Goal: Task Accomplishment & Management: Manage account settings

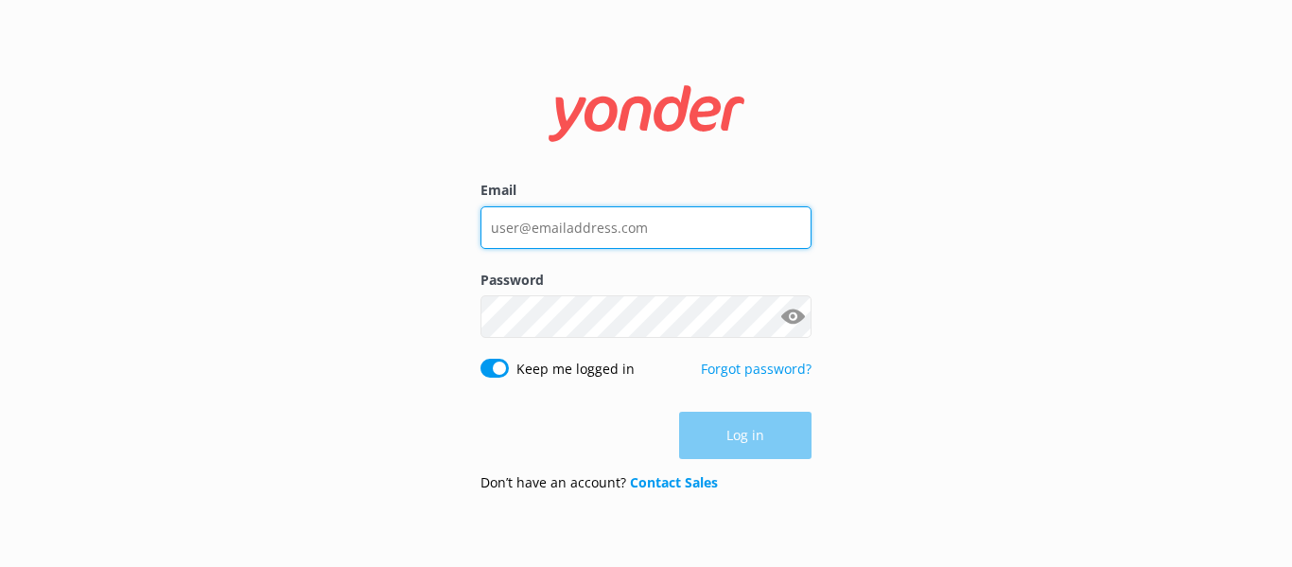
type input "[EMAIL_ADDRESS][DOMAIN_NAME]"
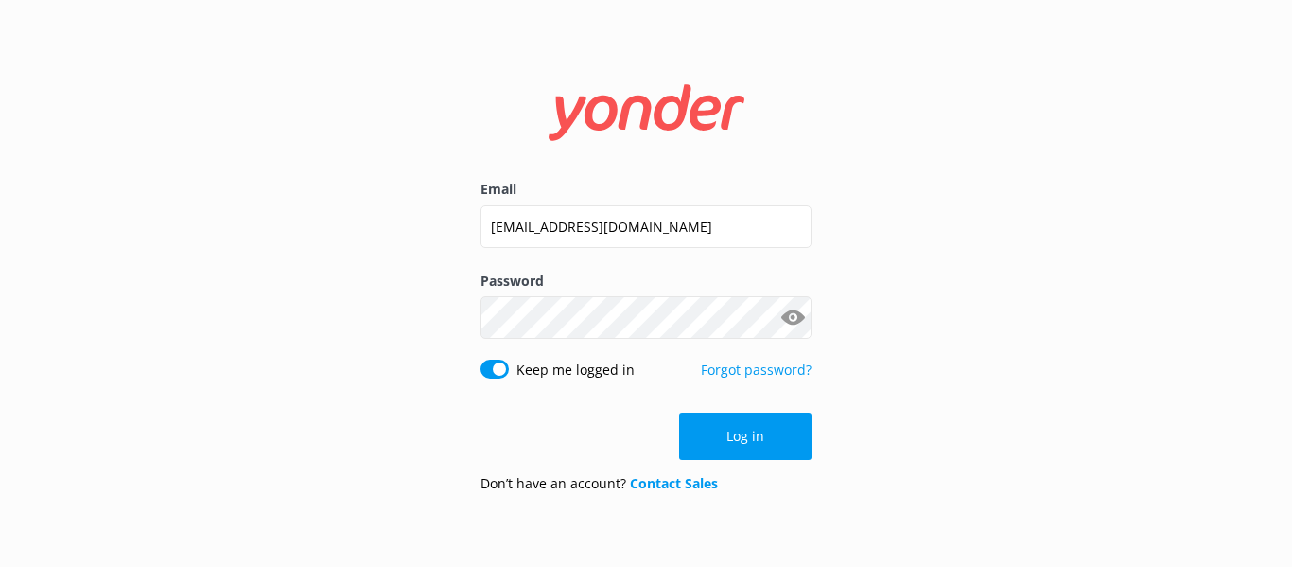
click at [724, 426] on div "Log in" at bounding box center [646, 436] width 331 height 47
click at [744, 440] on button "Log in" at bounding box center [745, 436] width 132 height 47
